Goal: Find specific page/section: Find specific page/section

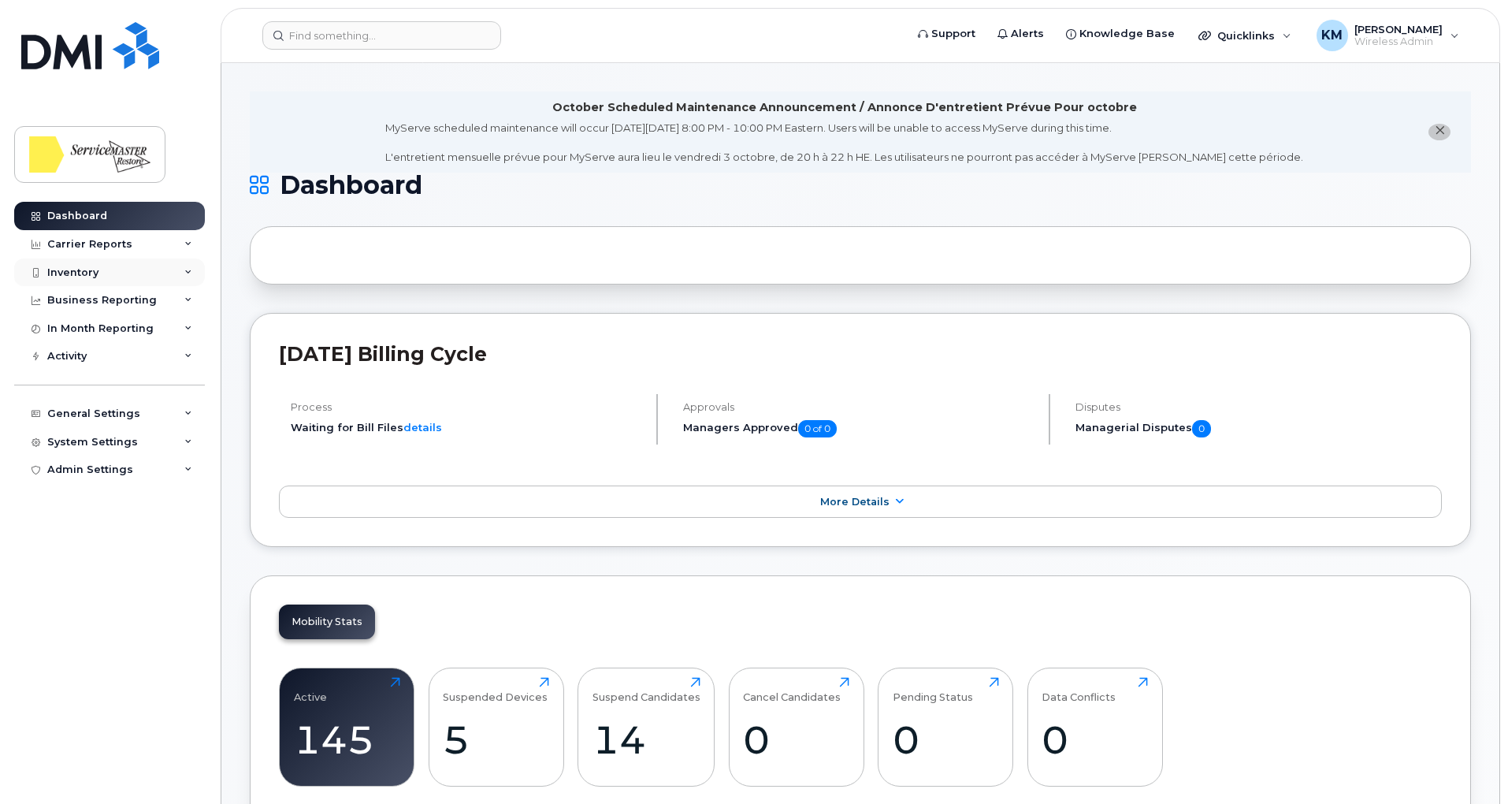
click at [114, 259] on div "Inventory" at bounding box center [109, 272] width 191 height 28
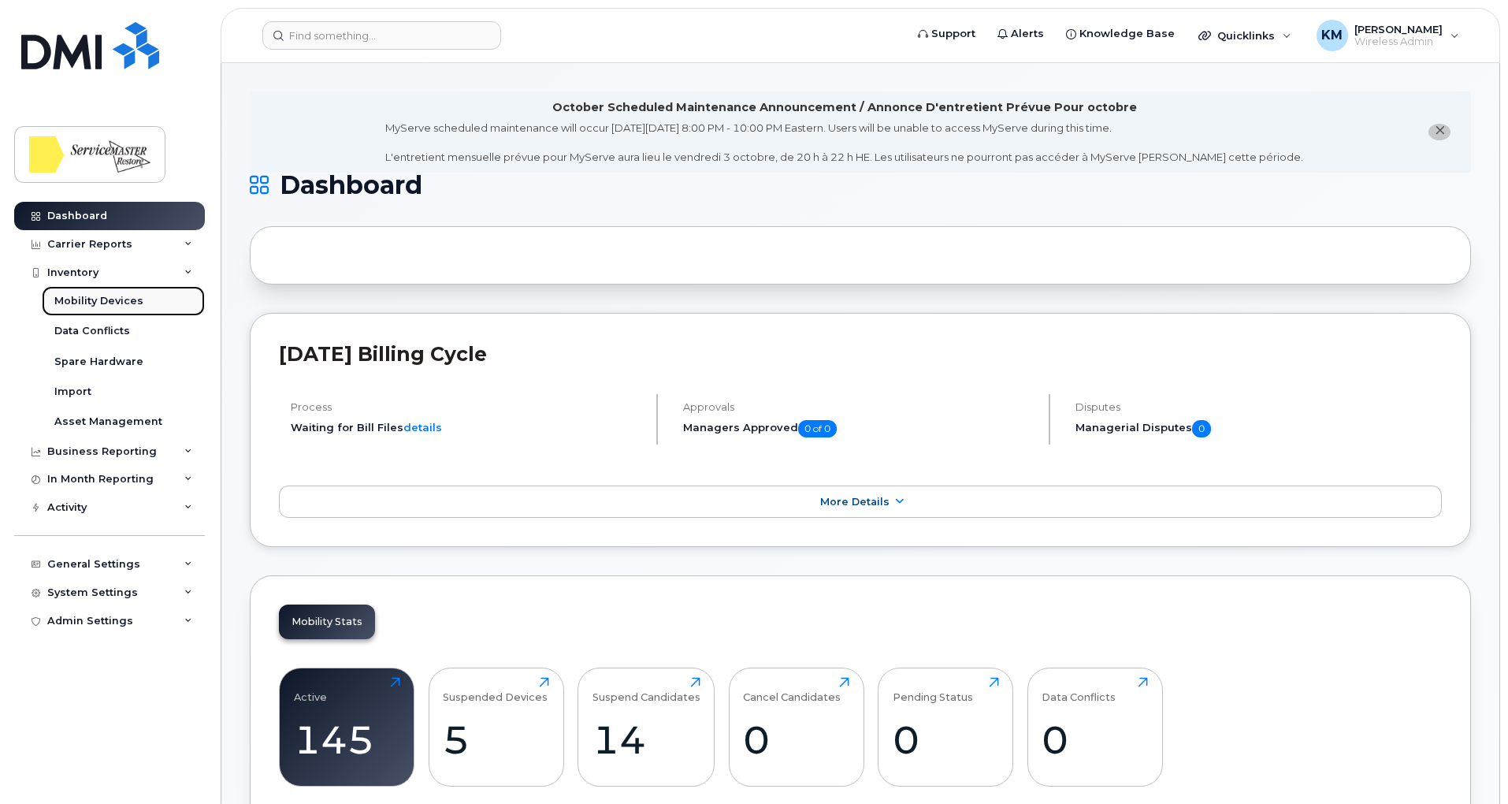
click at [119, 303] on div "Mobility Devices" at bounding box center [98, 301] width 89 height 14
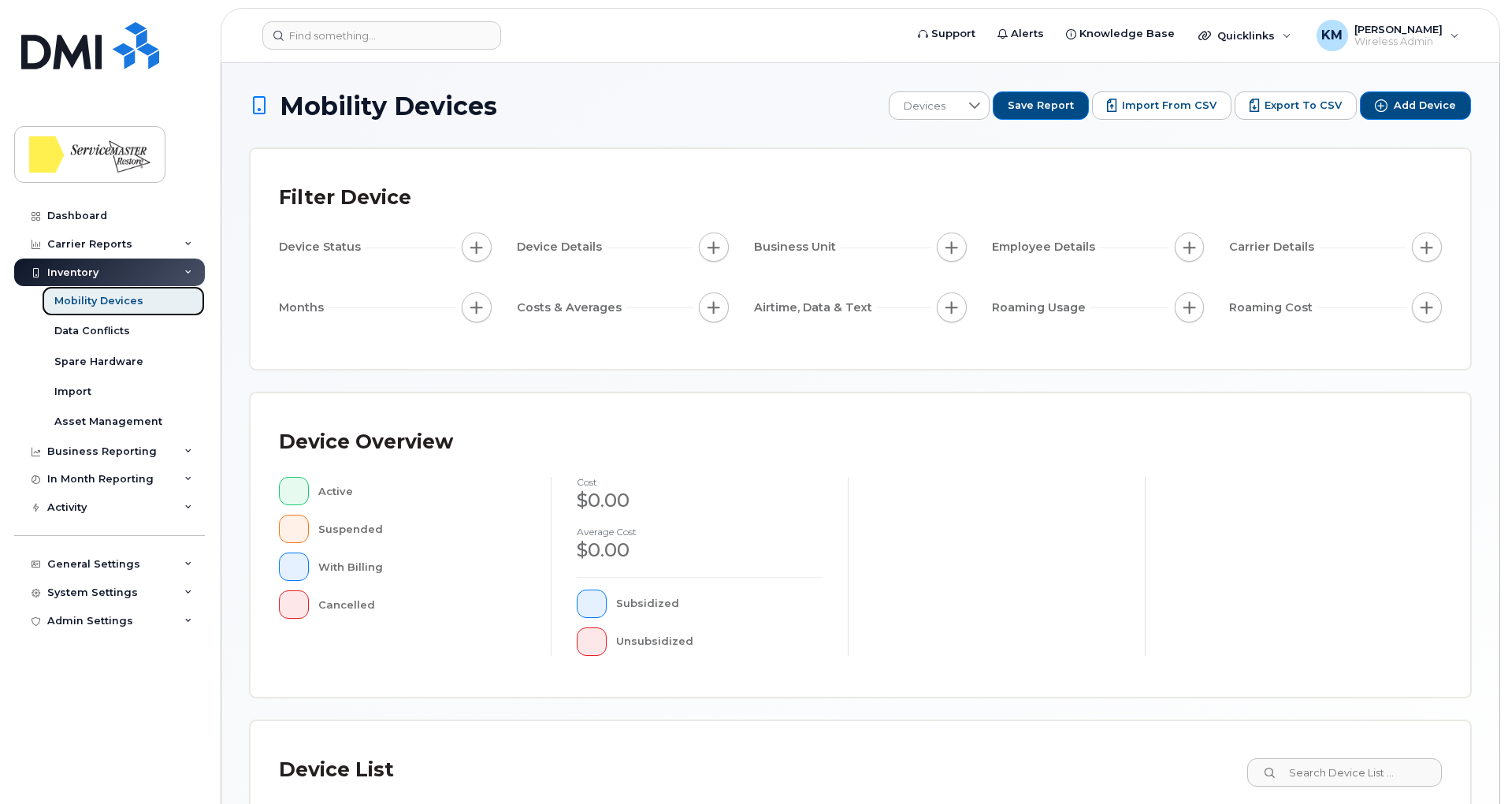
click at [132, 307] on div "Mobility Devices" at bounding box center [98, 301] width 89 height 14
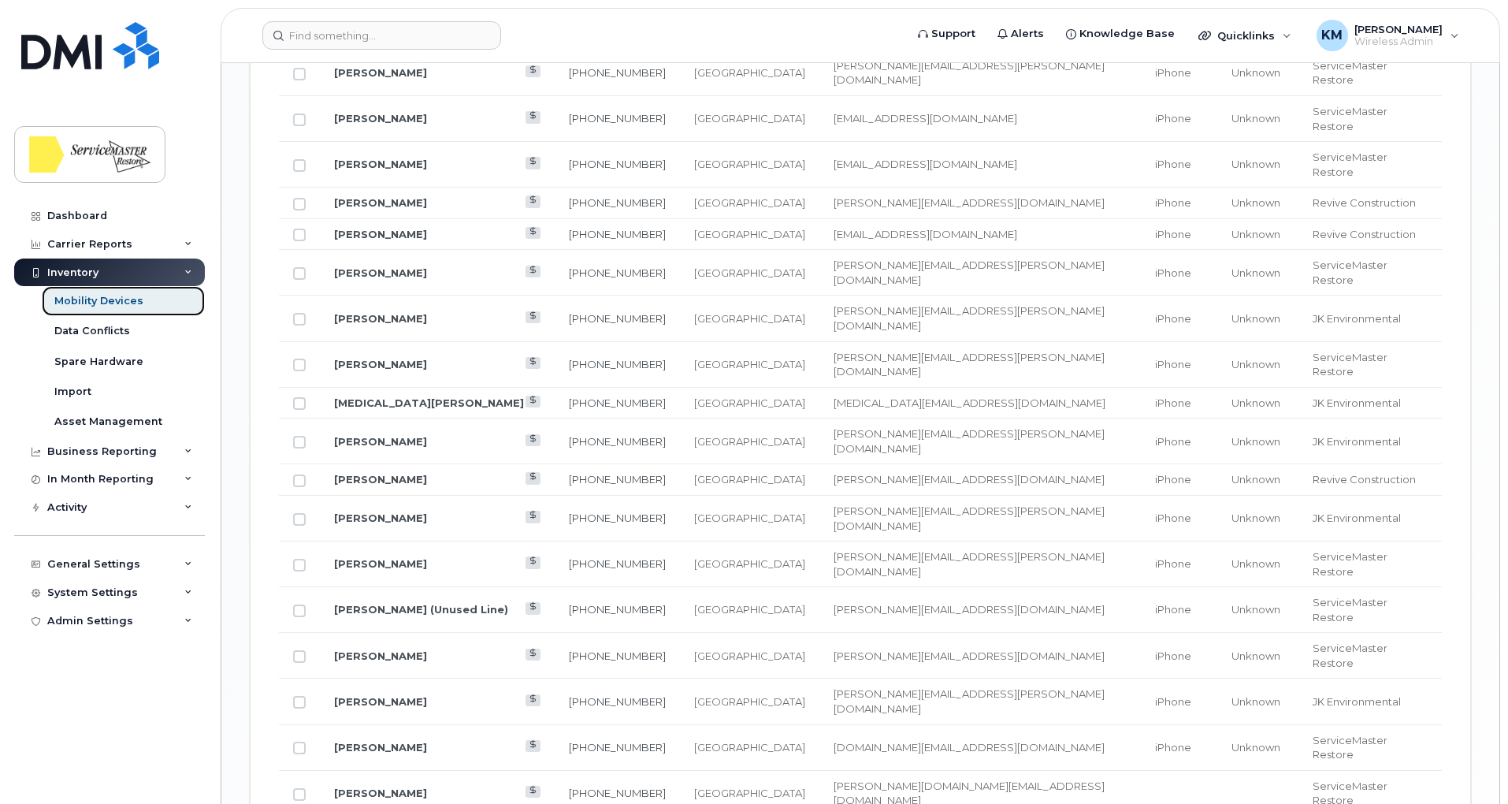
scroll to position [1793, 0]
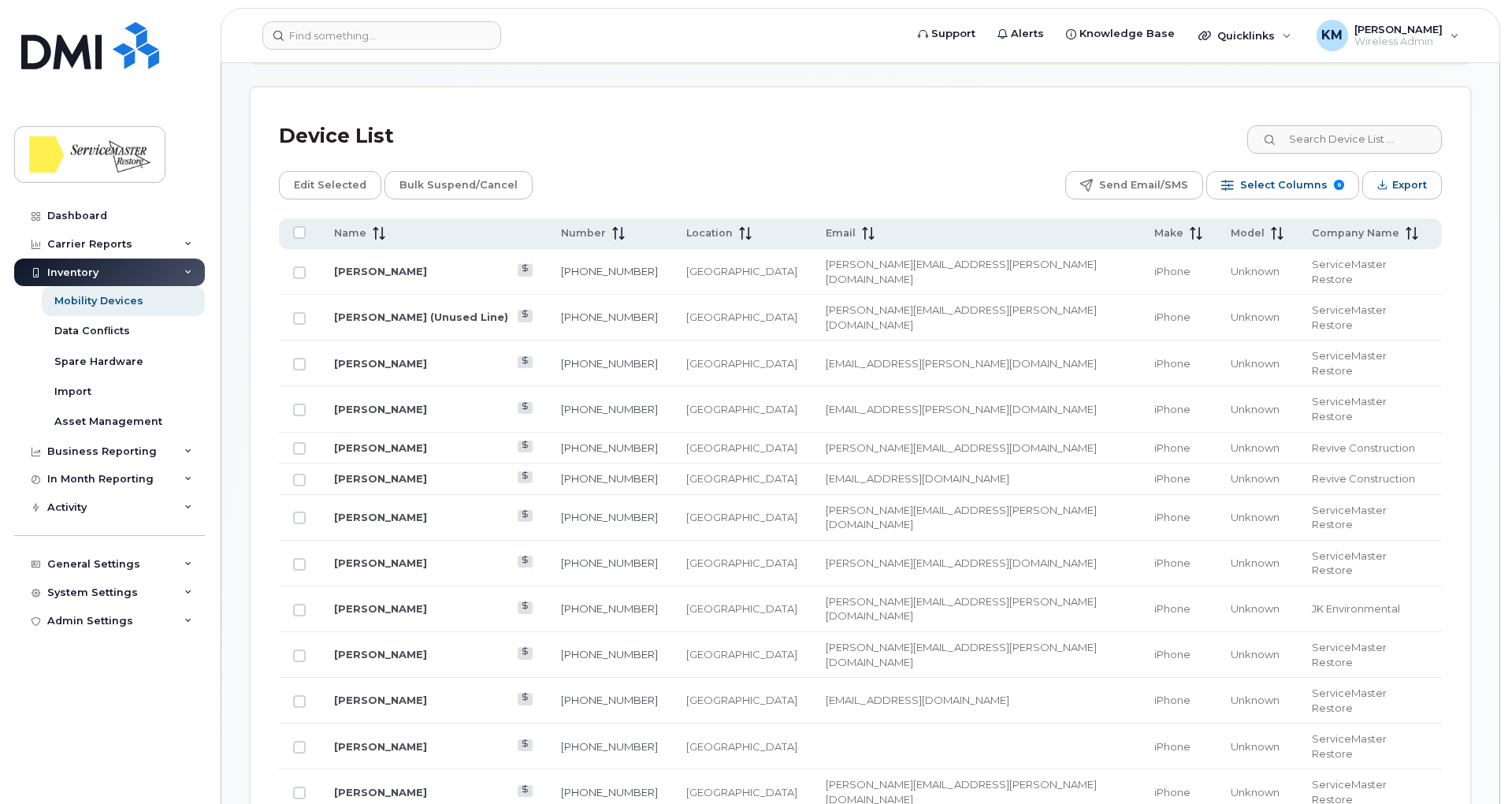
scroll to position [666, 0]
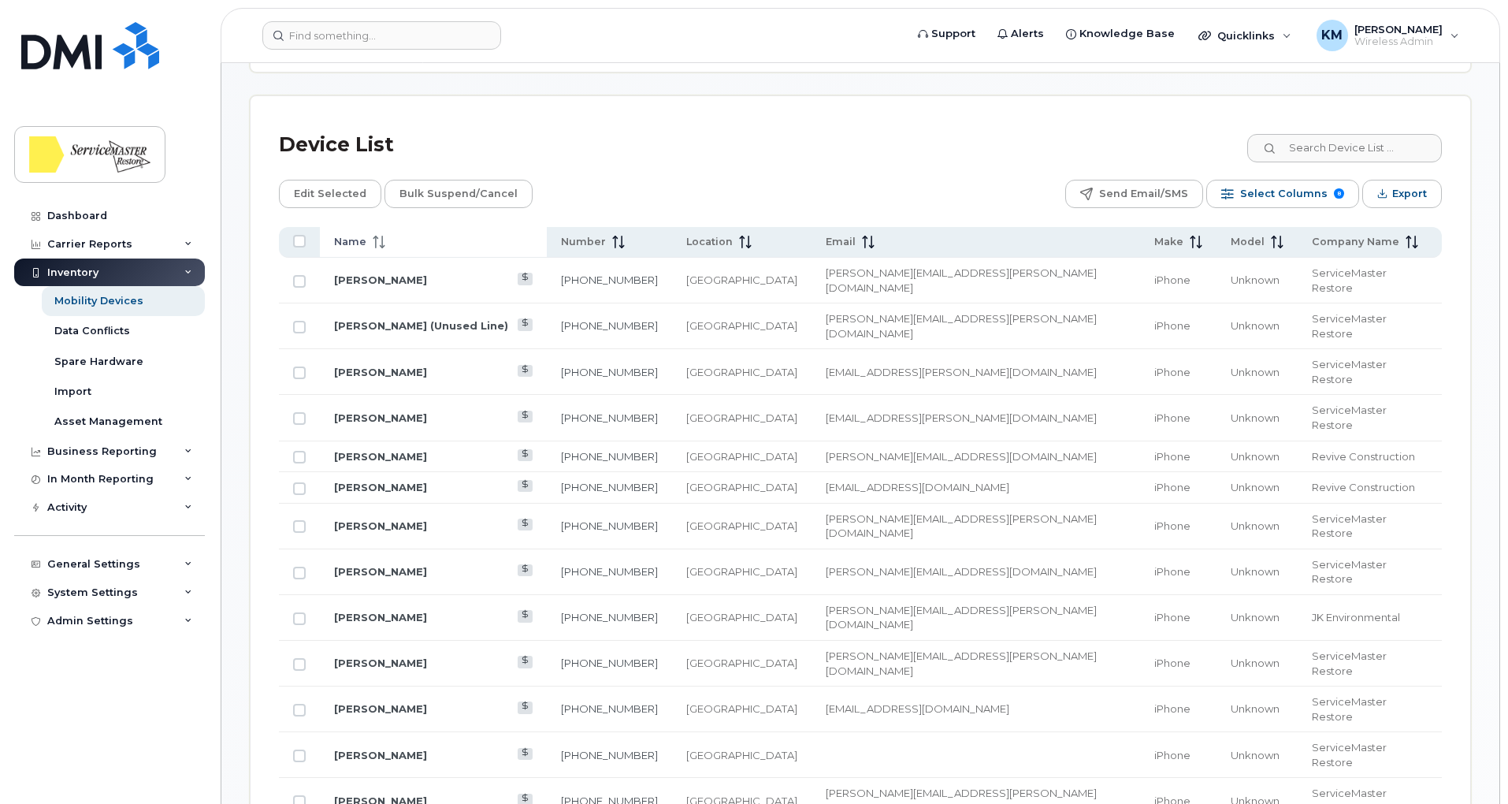
click at [376, 236] on icon at bounding box center [379, 242] width 13 height 13
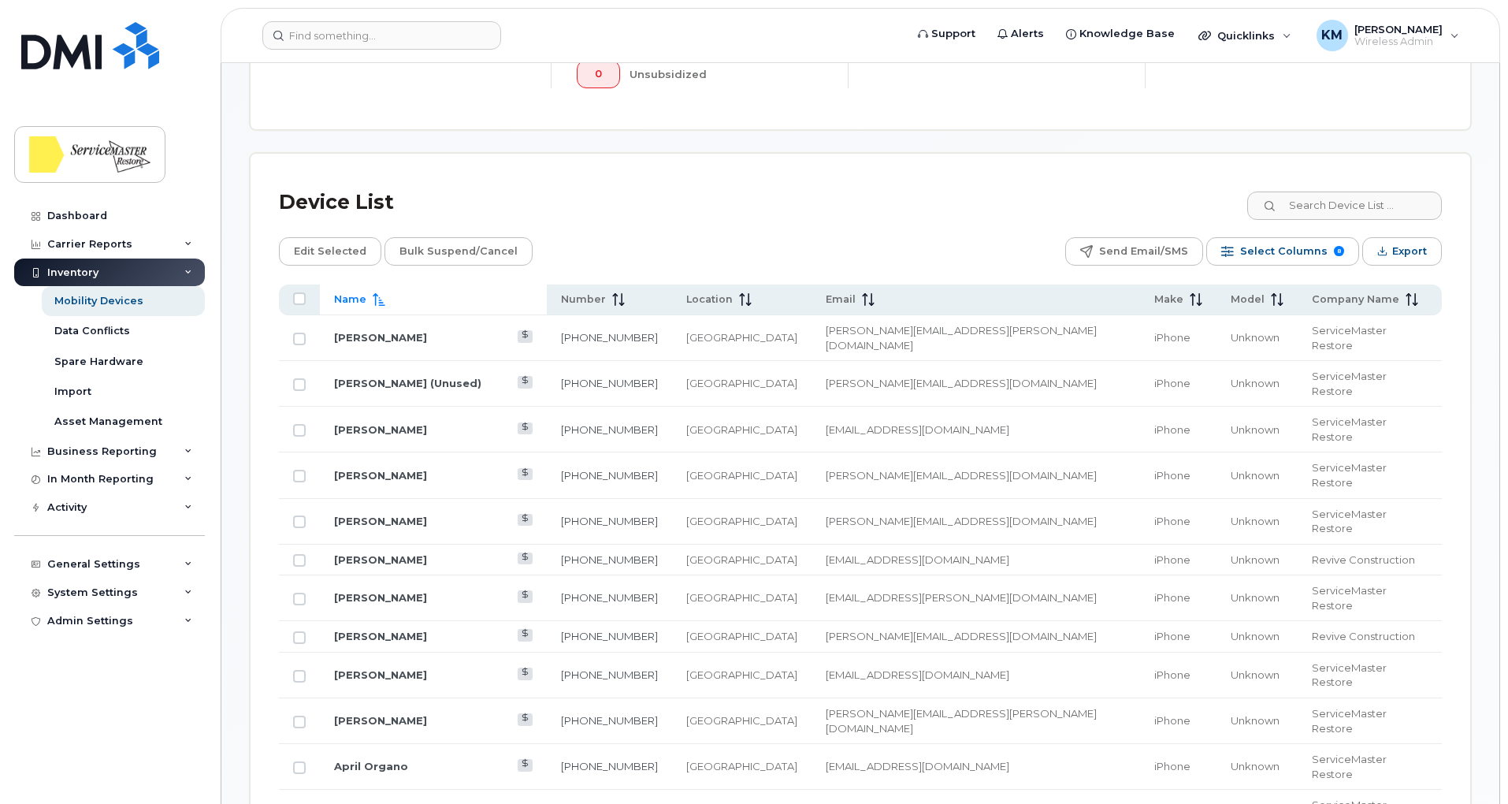
scroll to position [607, 0]
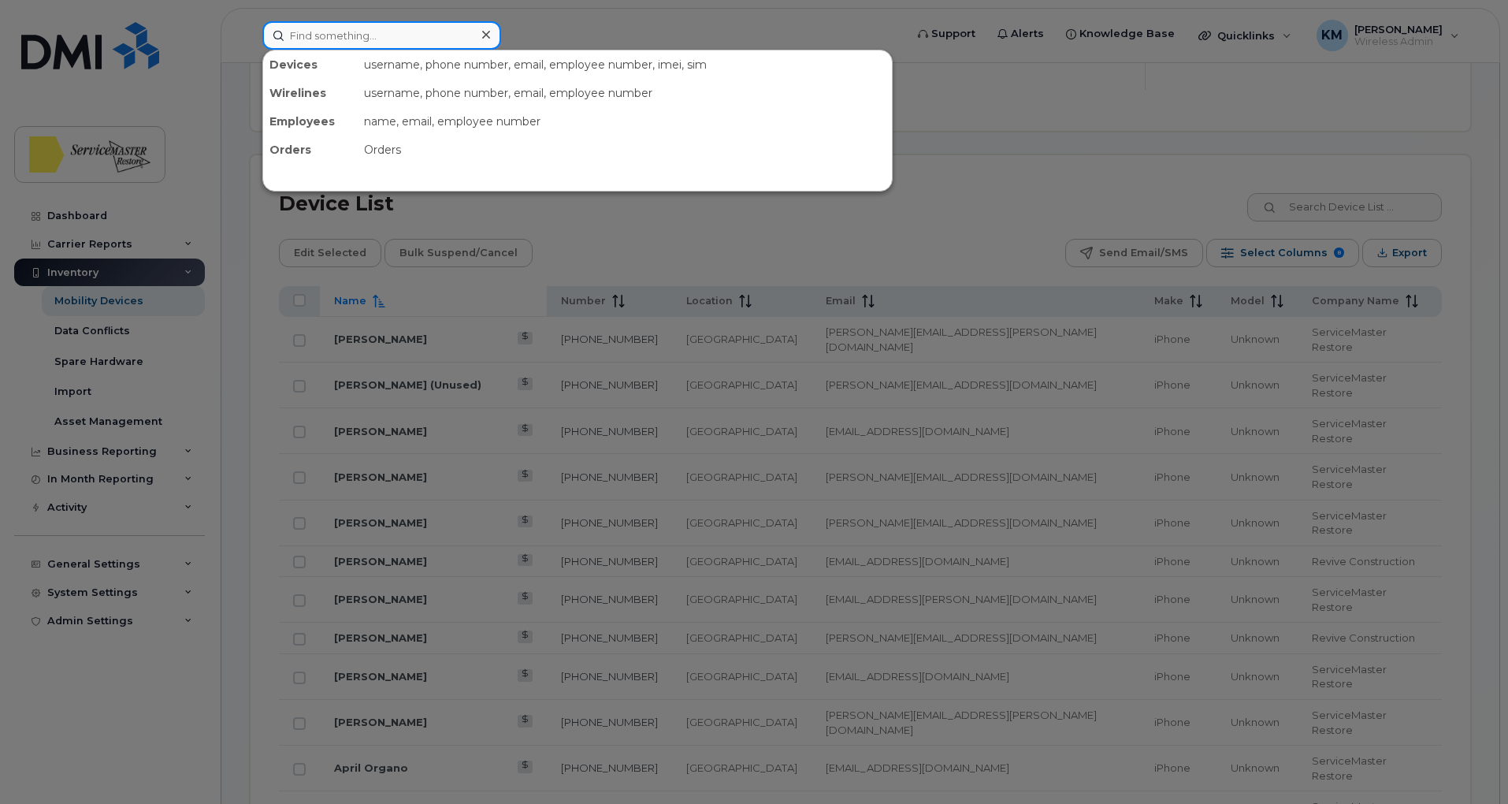
click at [353, 33] on input at bounding box center [381, 35] width 239 height 28
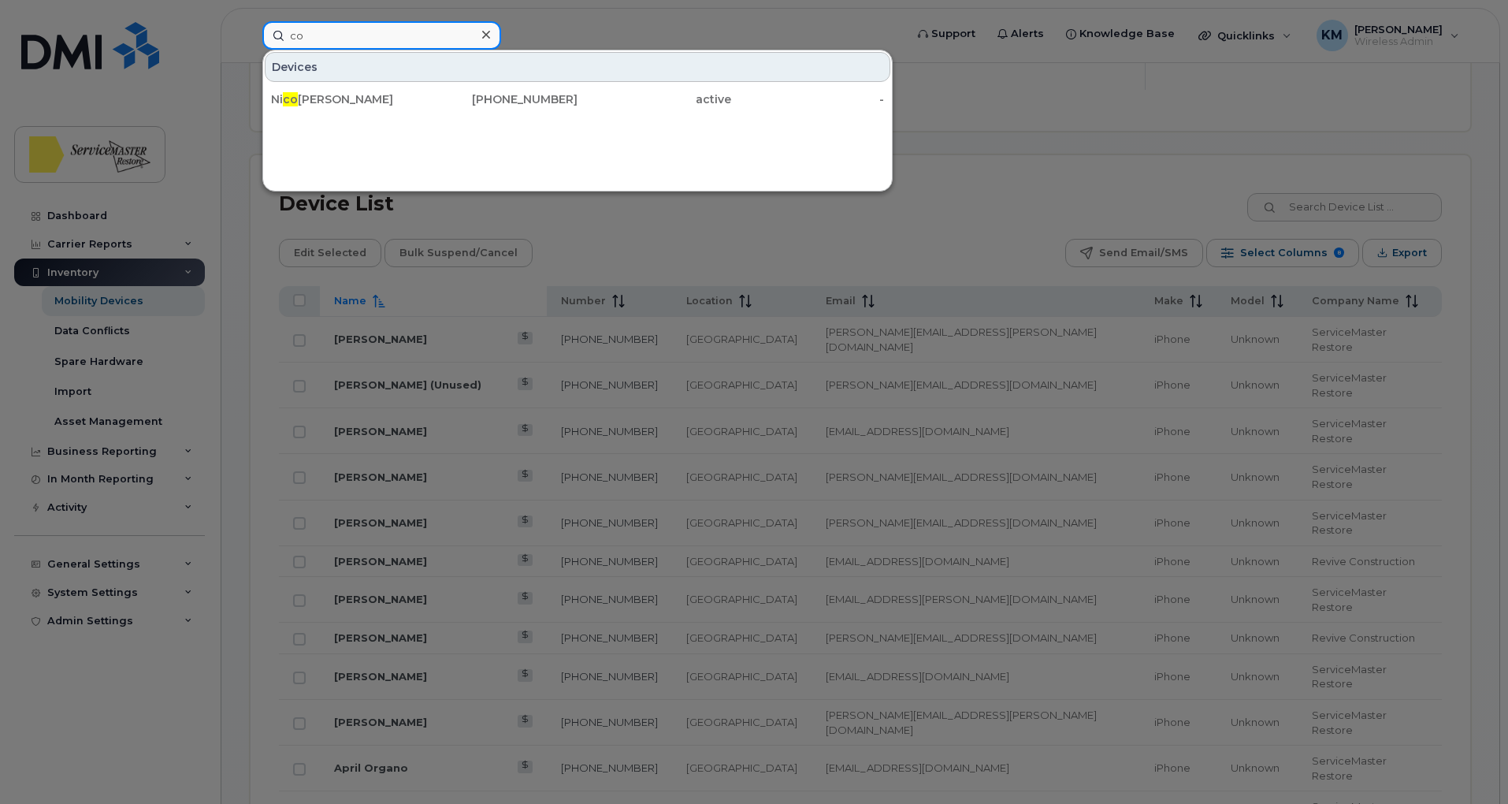
type input "c"
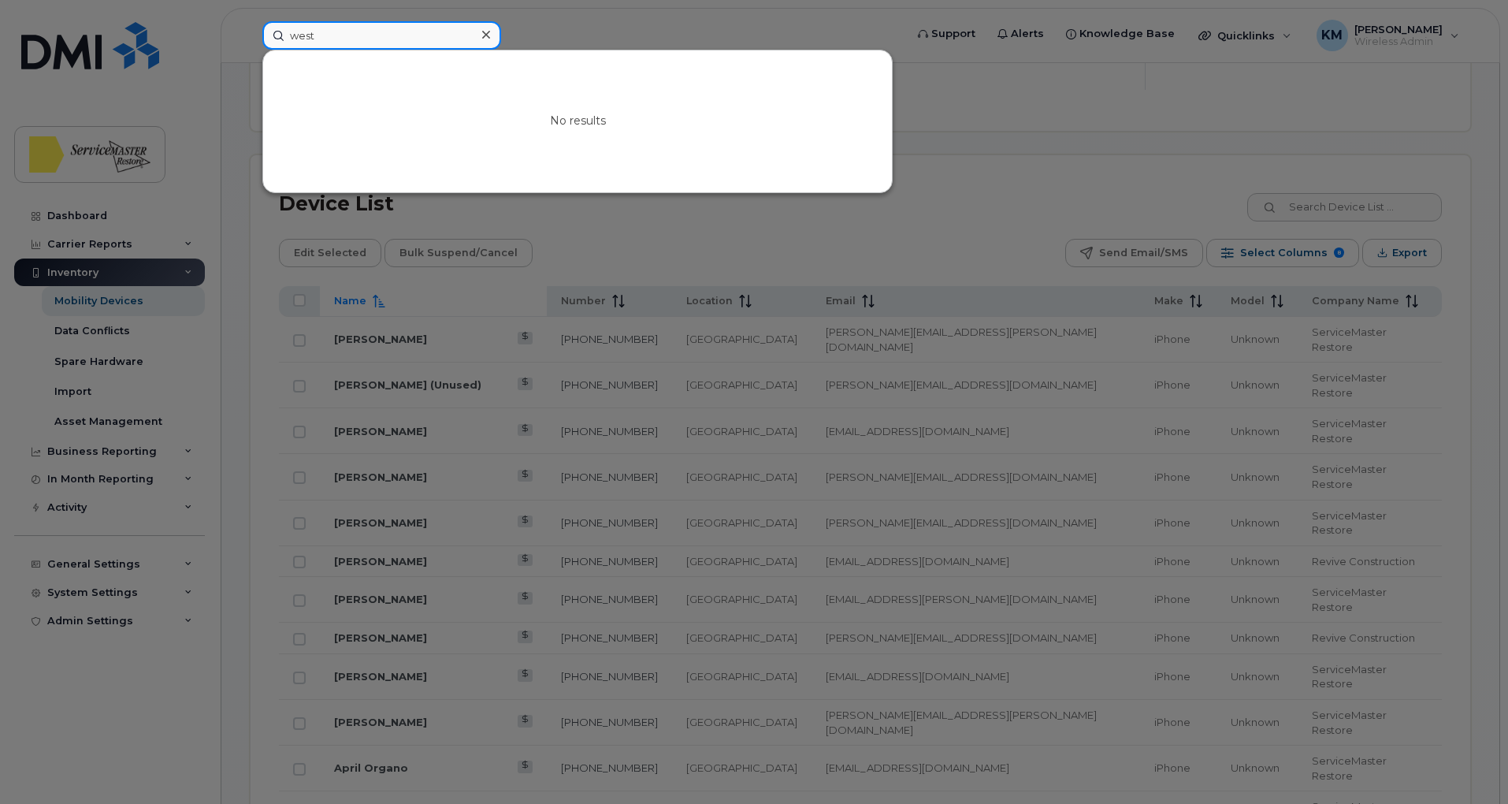
type input "west"
click at [971, 172] on div at bounding box center [754, 402] width 1508 height 804
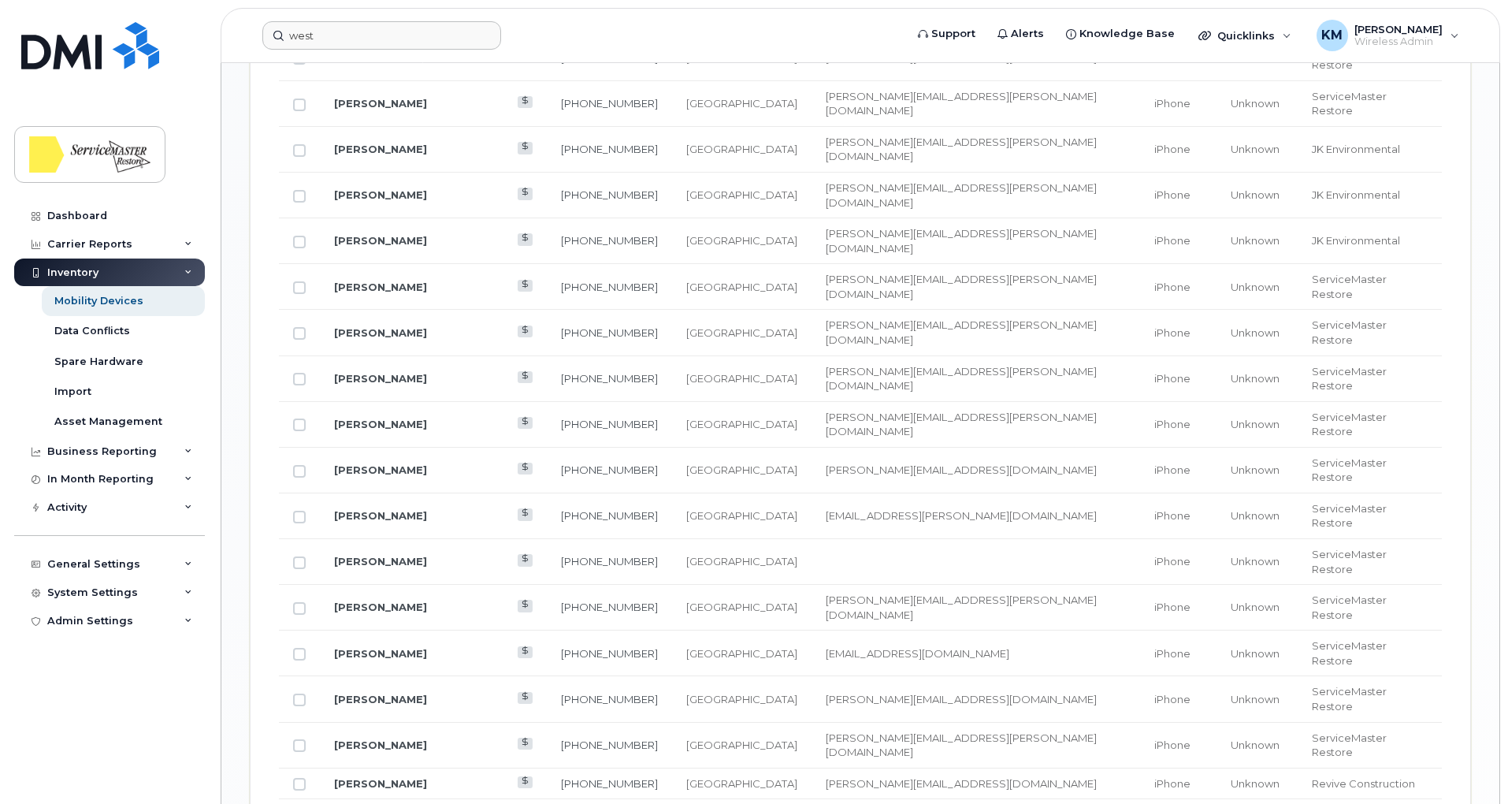
scroll to position [1501, 0]
